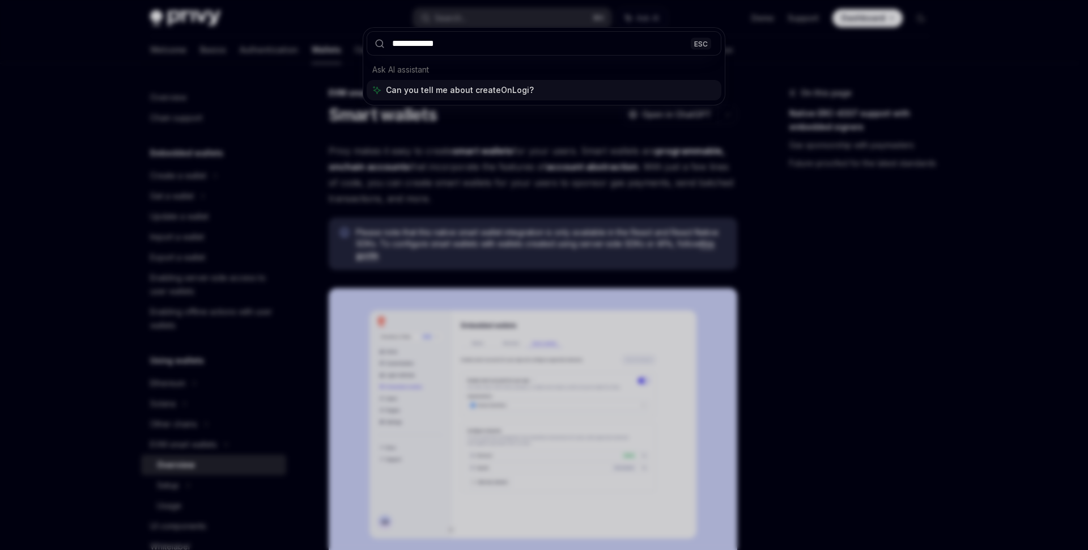
type input "**********"
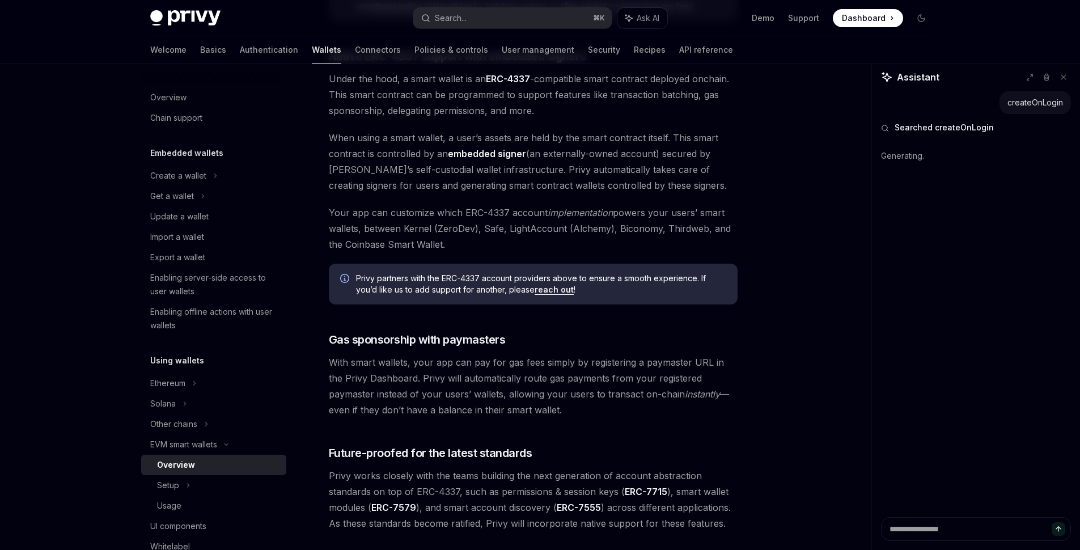
scroll to position [807, 0]
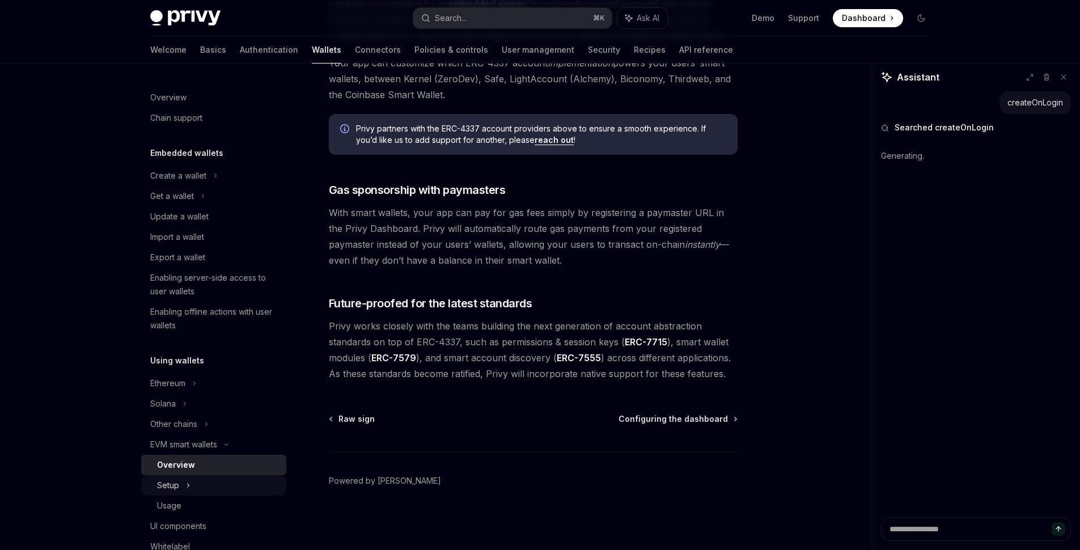
click at [183, 482] on div "Setup" at bounding box center [213, 485] width 145 height 20
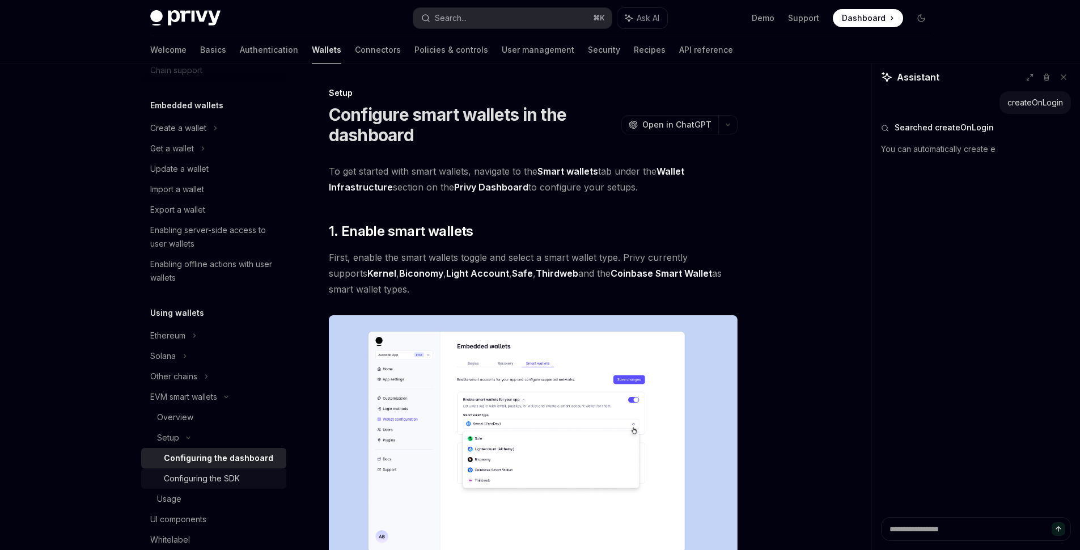
scroll to position [68, 0]
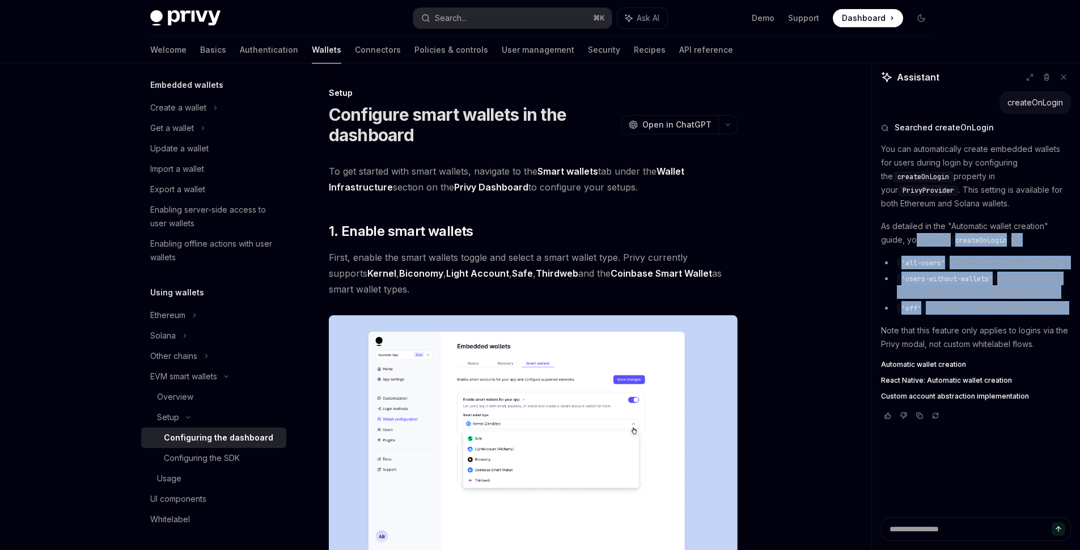
drag, startPoint x: 944, startPoint y: 334, endPoint x: 913, endPoint y: 241, distance: 98.4
click at [913, 241] on div "You can automatically create embedded wallets for users during login by configu…" at bounding box center [976, 271] width 190 height 258
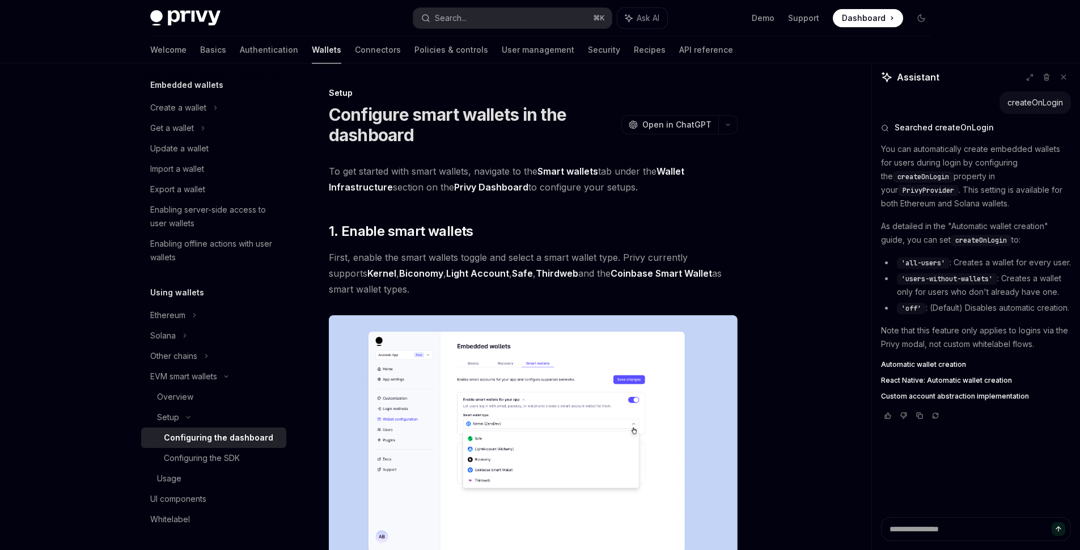
click at [913, 241] on p "As detailed in the "Automatic wallet creation" guide, you can set createOnLogin…" at bounding box center [976, 232] width 190 height 27
click at [969, 315] on li "'off' : (Default) Disables automatic creation." at bounding box center [976, 308] width 190 height 14
click at [936, 369] on span "Automatic wallet creation" at bounding box center [923, 364] width 85 height 9
type textarea "*"
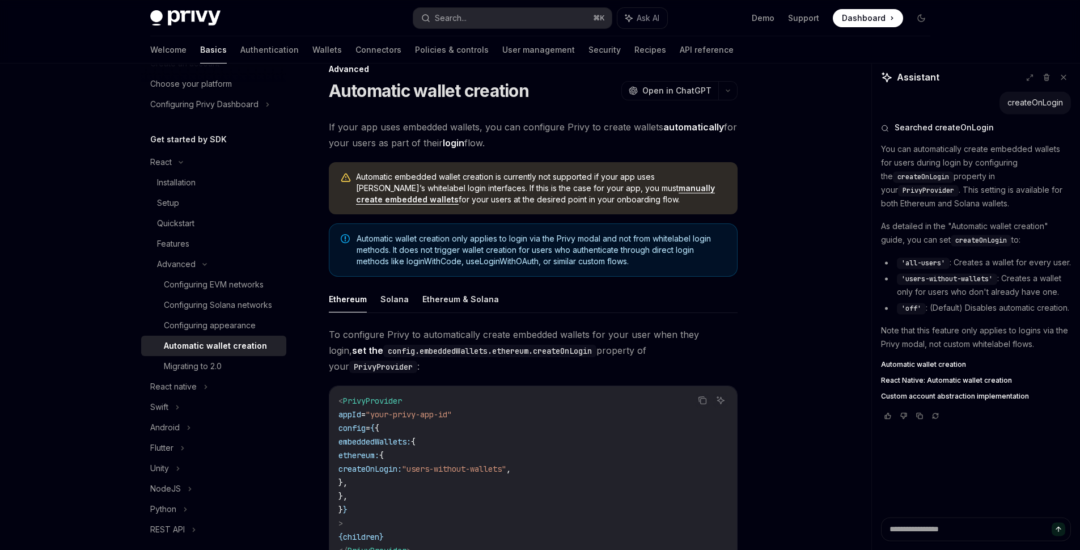
scroll to position [272, 0]
